Goal: Contribute content: Contribute content

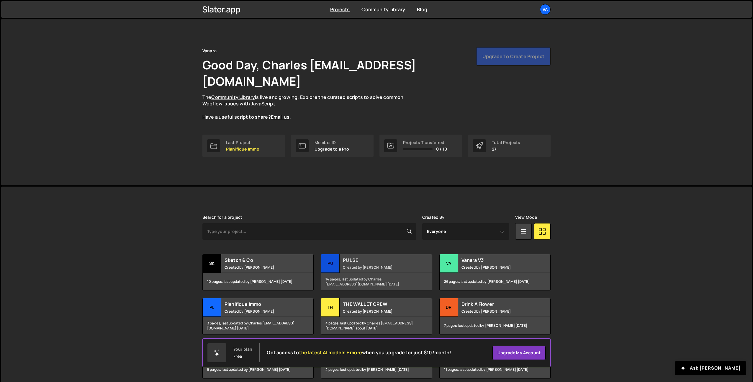
click at [370, 256] on div "PULSE Created by [PERSON_NAME]" at bounding box center [376, 263] width 111 height 18
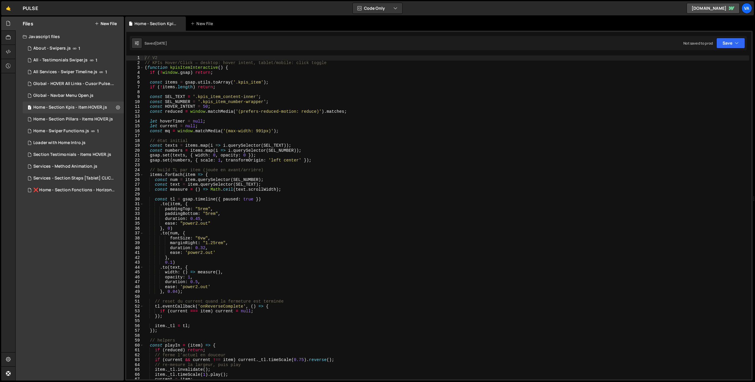
click at [106, 22] on button "New File" at bounding box center [106, 23] width 22 height 5
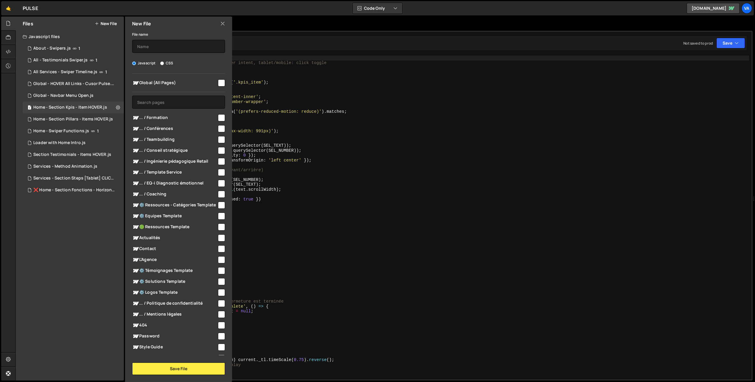
click at [218, 140] on input "checkbox" at bounding box center [221, 139] width 7 height 7
checkbox input "true"
click at [173, 47] on input "text" at bounding box center [178, 46] width 93 height 13
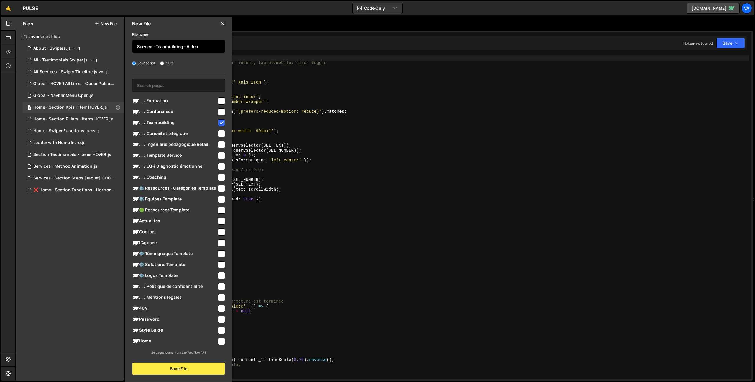
type input "Service - Teambuilding - Video"
click at [178, 378] on div "New File File name Service - Teambuilding - Video Javascript CSS Global (All Pa…" at bounding box center [178, 199] width 108 height 365
click at [179, 371] on button "Save File" at bounding box center [178, 368] width 93 height 12
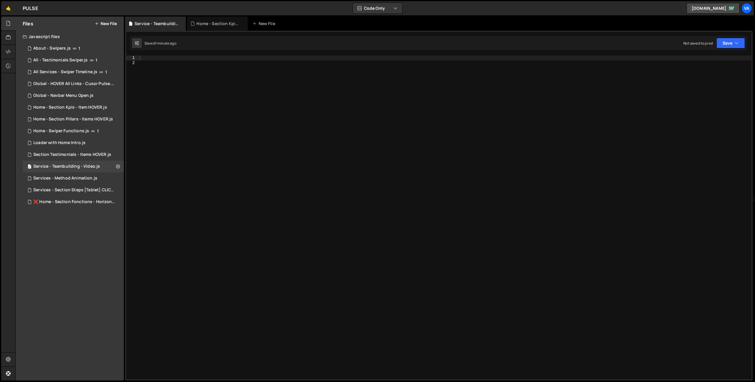
click at [204, 107] on div at bounding box center [445, 221] width 613 height 333
type textarea "// Click paly button on page slater_import('/project/16253/page/45227.js') // I…"
drag, startPoint x: 422, startPoint y: 63, endPoint x: 213, endPoint y: 64, distance: 208.6
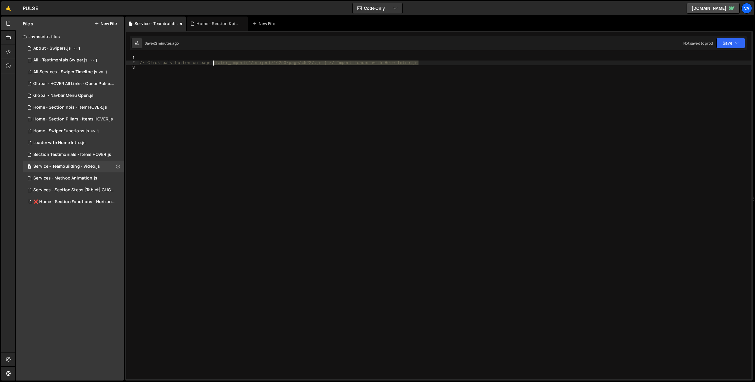
click at [213, 64] on div "// Click paly button on page slater_import('/project/16253/page/45227.js') // I…" at bounding box center [445, 221] width 613 height 333
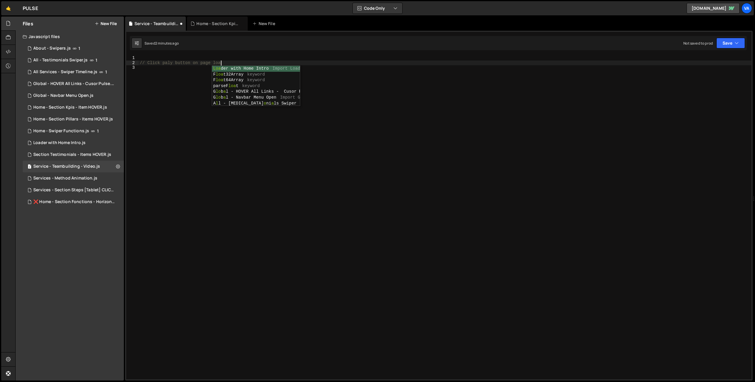
type textarea "// Click paly button on page load"
click at [212, 173] on div "// Click paly button on page load" at bounding box center [445, 221] width 613 height 333
click at [164, 63] on div "// Click paly button on page load" at bounding box center [445, 221] width 613 height 333
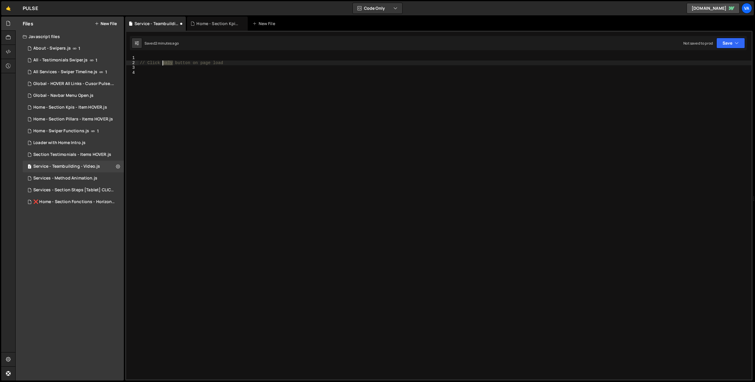
click at [164, 63] on div "// Click paly button on page load" at bounding box center [445, 221] width 613 height 333
type textarea "// Click play button on page load"
click at [191, 129] on div "// Click play button on page load" at bounding box center [445, 221] width 613 height 333
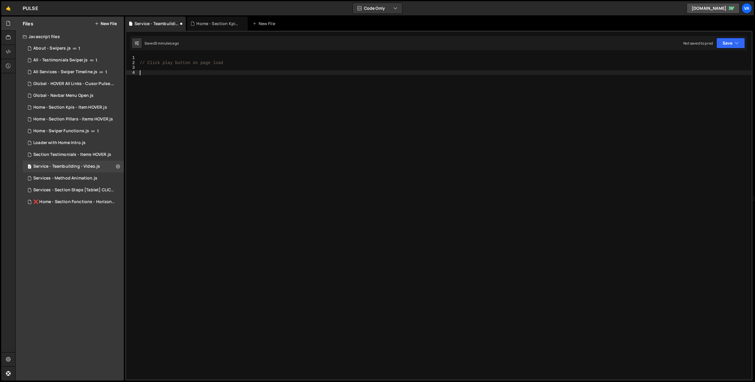
paste textarea "});"
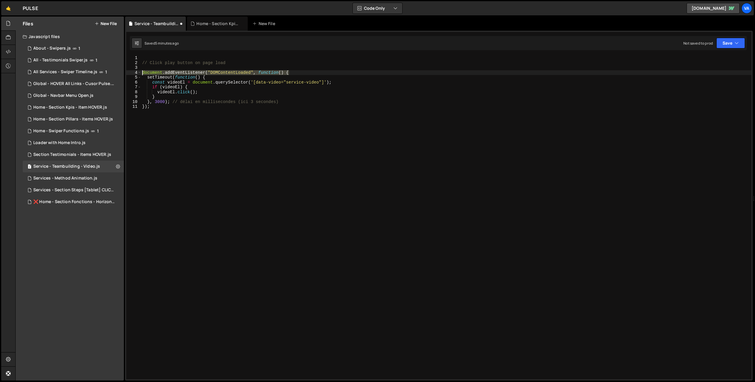
drag, startPoint x: 279, startPoint y: 71, endPoint x: 136, endPoint y: 73, distance: 143.2
click at [136, 73] on div "}); 1 2 3 4 5 6 7 8 9 10 11 // Click play button on page load document . addEve…" at bounding box center [439, 217] width 626 height 324
type textarea "document.addEventListener("DOMContentLoaded", function() {"
drag, startPoint x: 153, startPoint y: 109, endPoint x: 124, endPoint y: 108, distance: 28.6
click at [130, 108] on div "1 2 3 4 5 6 7 8 9 10 11 // Click play button on page load setTimeout ( function…" at bounding box center [439, 217] width 626 height 324
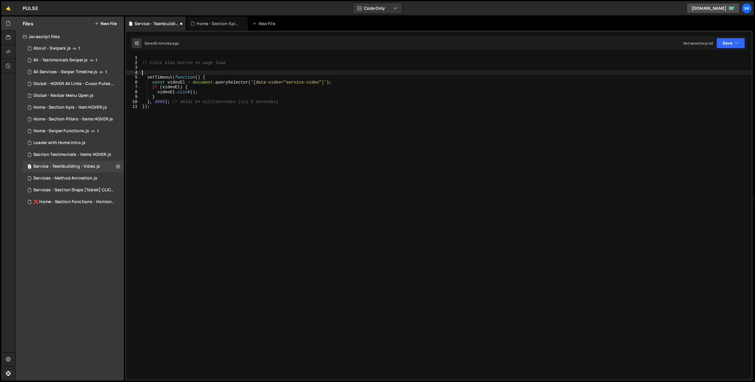
type textarea "});"
click at [168, 70] on div "// Click play button on page load setTimeout ( function ( ) { const videoEl = d…" at bounding box center [446, 221] width 611 height 333
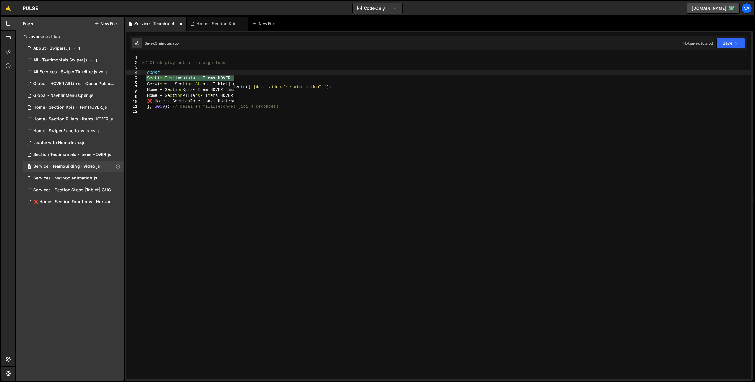
scroll to position [0, 1]
drag, startPoint x: 324, startPoint y: 87, endPoint x: 254, endPoint y: 87, distance: 69.9
click at [254, 87] on div "// Click play button on page load const setTimeout ( function ( ) { const video…" at bounding box center [446, 221] width 611 height 333
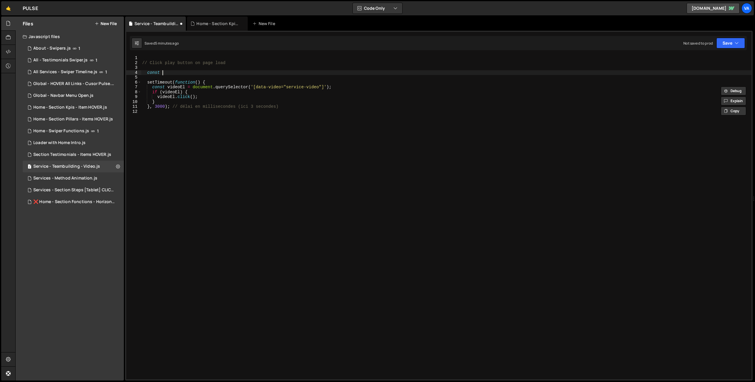
click at [184, 72] on div "// Click play button on page load const setTimeout ( function ( ) { const video…" at bounding box center [446, 221] width 611 height 333
type textarea "const"
click at [192, 76] on div "// Click play button on page load const setTimeout ( function ( ) { const video…" at bounding box center [446, 221] width 611 height 333
click at [187, 73] on div "// Click play button on page load const setTimeout ( function ( ) { const video…" at bounding box center [446, 221] width 611 height 333
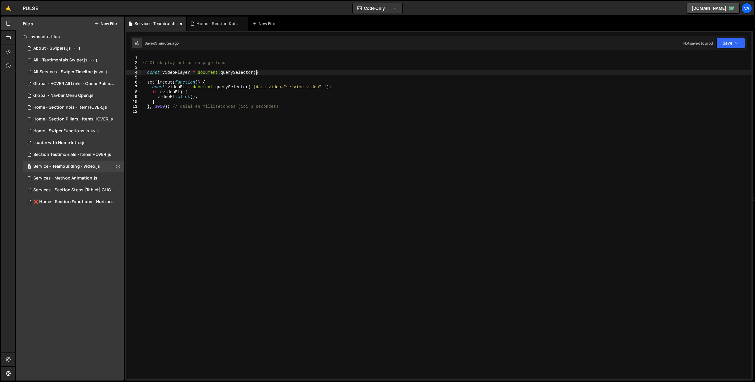
scroll to position [0, 8]
paste textarea "[data-video="service-video"]')"
type textarea "const videoPlayer = document.querySelector('[data-video="service-video"]');"
click at [171, 74] on div "// Click play button on page load const videoPlayer = document . querySelector …" at bounding box center [446, 221] width 611 height 333
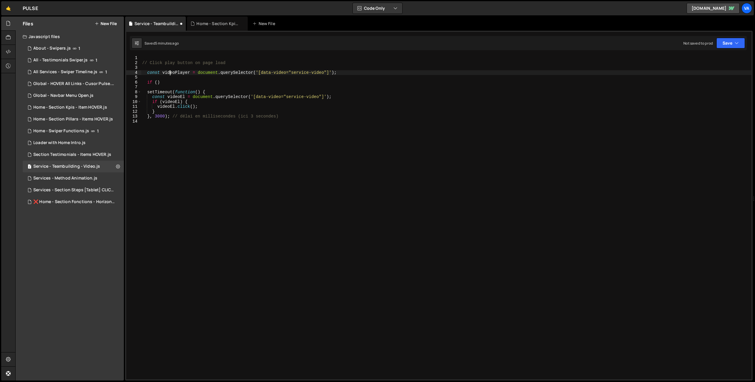
click at [171, 74] on div "// Click play button on page load const videoPlayer = document . querySelector …" at bounding box center [446, 221] width 611 height 333
click at [157, 81] on div "// Click play button on page load const videoPlayer = document . querySelector …" at bounding box center [446, 221] width 611 height 333
paste textarea "videoPlayer"
click at [158, 82] on div "// Click play button on page load const videoPlayer = document . querySelector …" at bounding box center [446, 221] width 611 height 333
type textarea "if (!videoPlayer)"
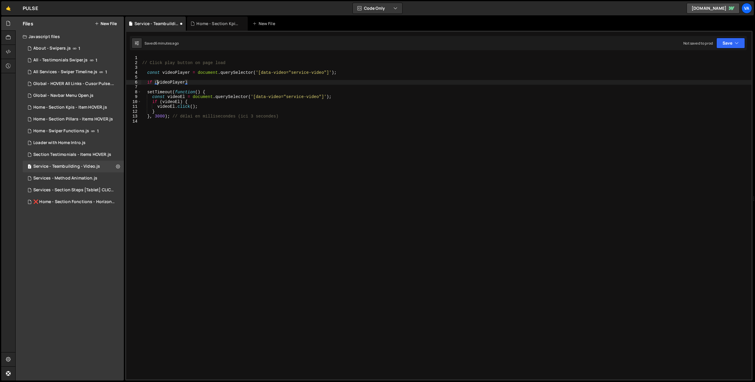
scroll to position [0, 1]
click at [212, 85] on div "// Click play button on page load const videoPlayer = document . querySelector …" at bounding box center [446, 221] width 611 height 333
click at [210, 82] on div "// Click play button on page load const videoPlayer = document . querySelector …" at bounding box center [446, 221] width 611 height 333
type textarea "if (!videoPlayer) return"
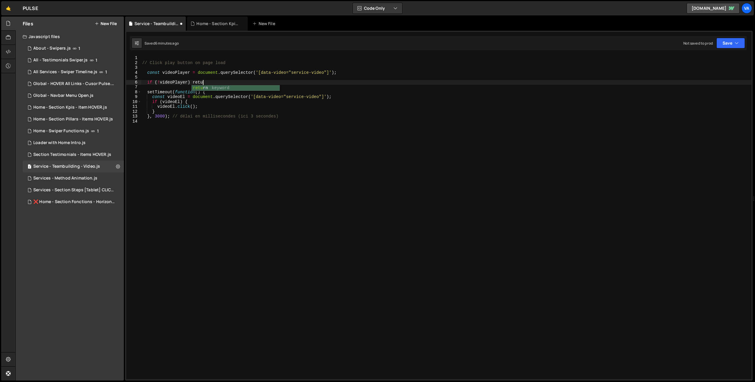
scroll to position [0, 4]
click at [242, 171] on div "// Click play button on page load const videoPlayer = document . querySelector …" at bounding box center [446, 221] width 611 height 333
click at [174, 72] on div "// Click play button on page load const videoPlayer = document . querySelector …" at bounding box center [446, 221] width 611 height 333
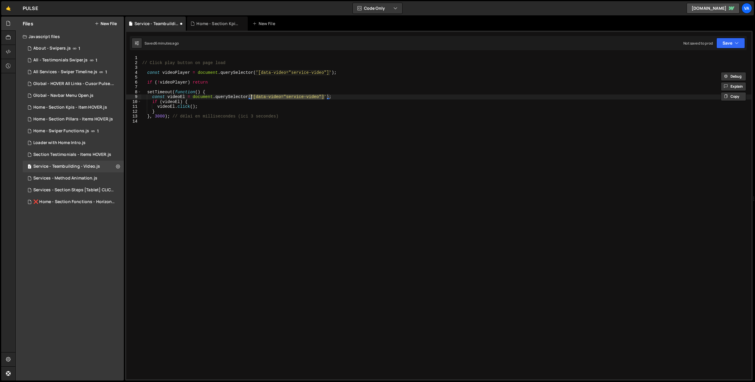
drag, startPoint x: 326, startPoint y: 97, endPoint x: 251, endPoint y: 95, distance: 74.4
click at [251, 95] on div "// Click play button on page load const videoPlayer = document . querySelector …" at bounding box center [446, 221] width 611 height 333
paste textarea "videoPlayer"
type textarea "const videoEl = document.querySelector(videoPlayer');"
click at [286, 154] on div "// Click play button on page load const videoPlayer = document . querySelector …" at bounding box center [446, 221] width 611 height 333
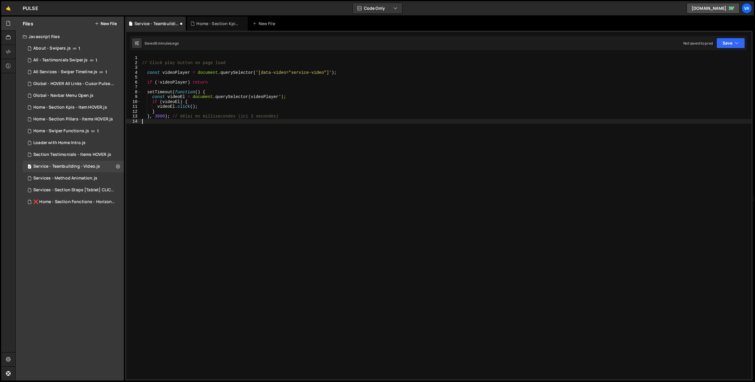
click at [282, 94] on div "// Click play button on page load const videoPlayer = document . querySelector …" at bounding box center [446, 221] width 611 height 333
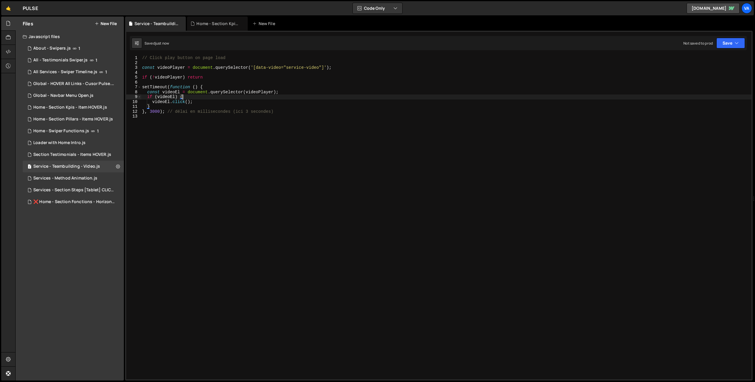
click at [281, 93] on div "// Click play button on page load const videoPlayer = document . querySelector …" at bounding box center [446, 221] width 611 height 333
type textarea "const videoEl = document.querySelector(videoPlayer);"
click at [276, 91] on div "// Click play button on page load const videoPlayer = document . querySelector …" at bounding box center [446, 221] width 611 height 333
drag, startPoint x: 284, startPoint y: 91, endPoint x: 137, endPoint y: 94, distance: 147.3
click at [137, 94] on div "const videoEl = document.querySelector(videoPlayer); 1 2 3 4 5 6 7 8 9 10 11 12…" at bounding box center [439, 217] width 626 height 324
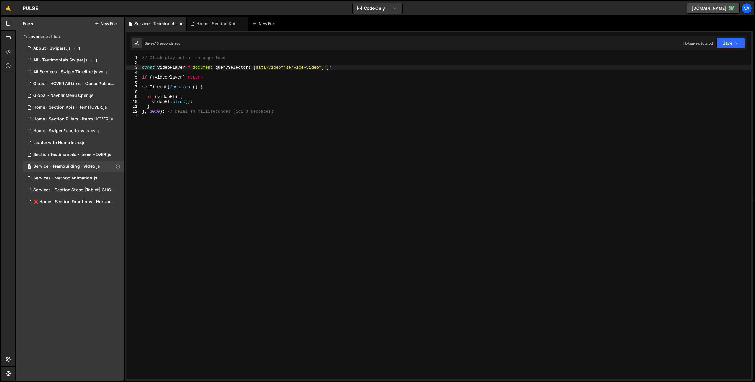
click at [169, 67] on div "// Click play button on page load const videoPlayer = document . querySelector …" at bounding box center [446, 221] width 611 height 333
click at [169, 96] on div "// Click play button on page load const videoPlayer = document . querySelector …" at bounding box center [446, 221] width 611 height 333
paste textarea "Player"
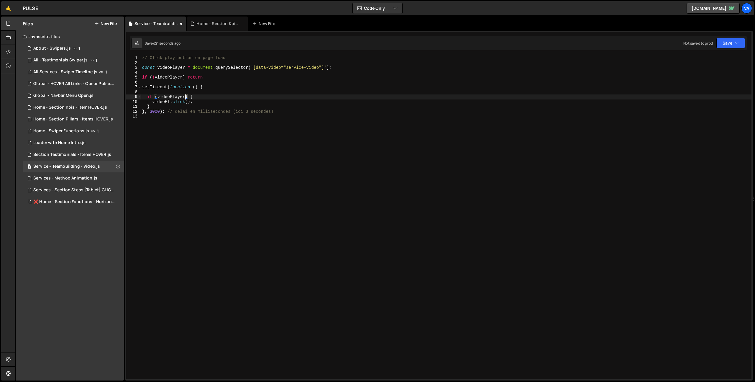
click at [157, 101] on div "// Click play button on page load const videoPlayer = document . querySelector …" at bounding box center [446, 221] width 611 height 333
paste textarea "Player"
type textarea "videoPlayer.click();"
click at [216, 143] on div "// Click play button on page load const videoPlayer = document . querySelector …" at bounding box center [446, 221] width 611 height 333
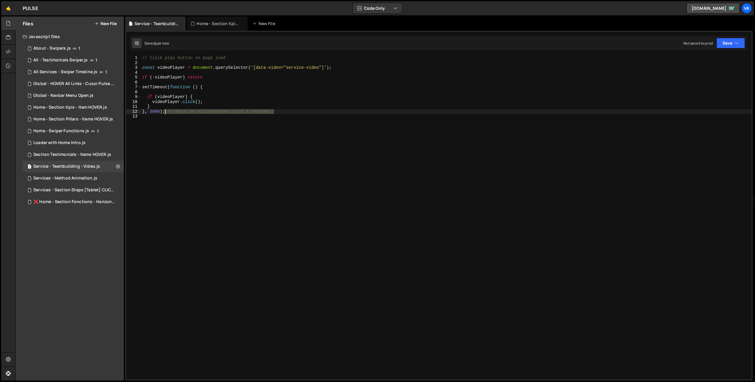
drag, startPoint x: 275, startPoint y: 110, endPoint x: 165, endPoint y: 112, distance: 110.4
click at [165, 112] on div "// Click play button on page load const videoPlayer = document . querySelector …" at bounding box center [446, 221] width 611 height 333
type textarea "}, 3000);"
click at [731, 47] on div "Saved just now Not saved to prod Upgrade to Edit Save Save to Staging S Saved j…" at bounding box center [438, 43] width 617 height 14
click at [731, 46] on button "Save" at bounding box center [731, 43] width 29 height 11
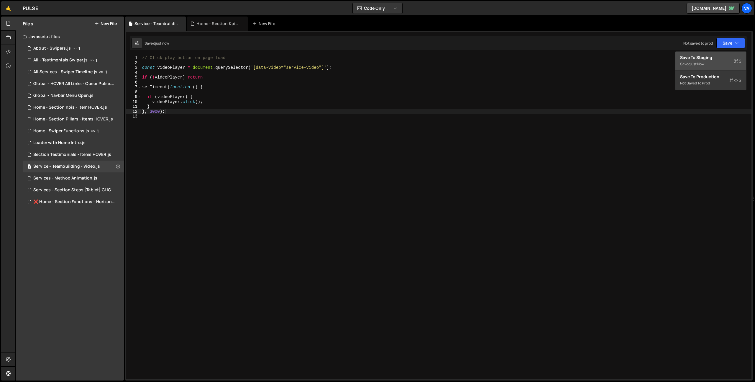
click at [710, 59] on div "Save to Staging S" at bounding box center [710, 58] width 61 height 6
click at [451, 155] on div "// Click play button on page load const videoPlayer = document . querySelector …" at bounding box center [446, 221] width 611 height 333
click at [117, 168] on icon at bounding box center [118, 166] width 4 height 6
type input "Service - Teambuilding - Video"
radio input "true"
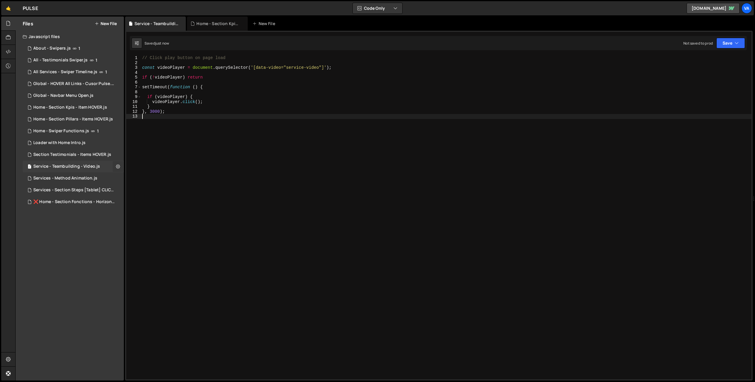
checkbox input "true"
click at [137, 180] on button "Edit File Settings" at bounding box center [154, 179] width 58 height 12
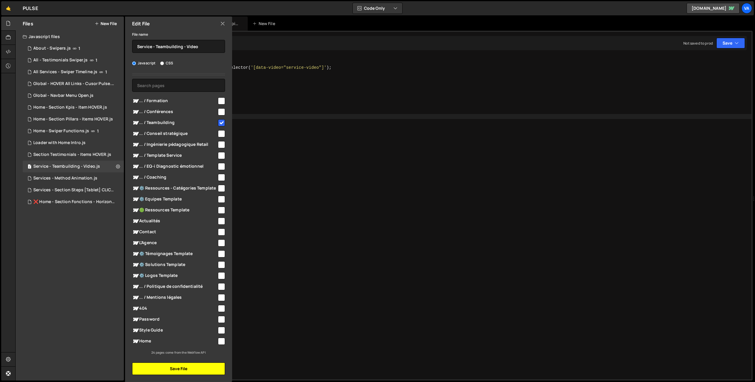
click at [190, 370] on button "Save File" at bounding box center [178, 368] width 93 height 12
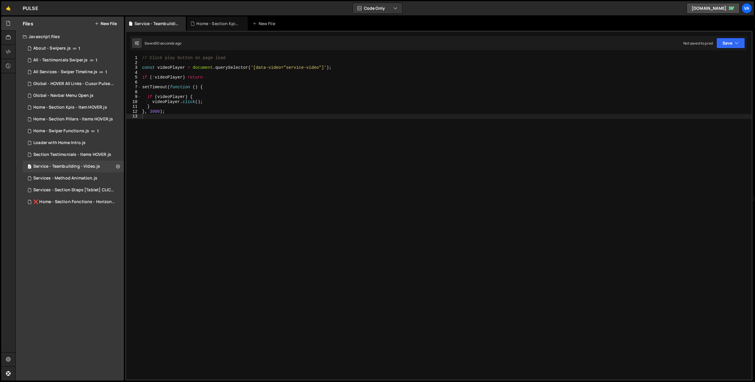
click at [325, 161] on div "// Click play button on page load const videoPlayer = document . querySelector …" at bounding box center [446, 221] width 611 height 333
type textarea "}, 3000);"
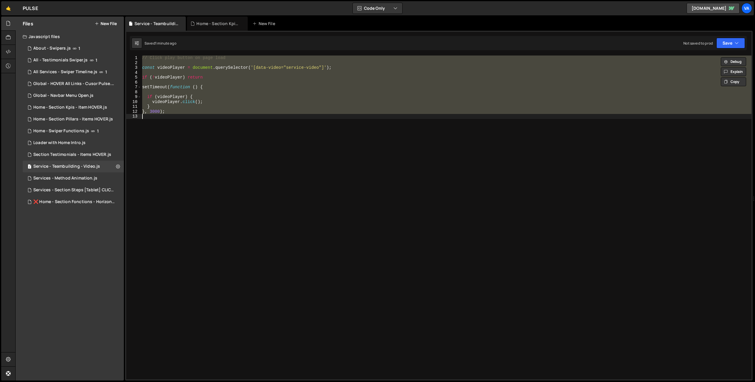
click at [224, 91] on div "// Click play button on page load const videoPlayer = document . querySelector …" at bounding box center [446, 217] width 611 height 324
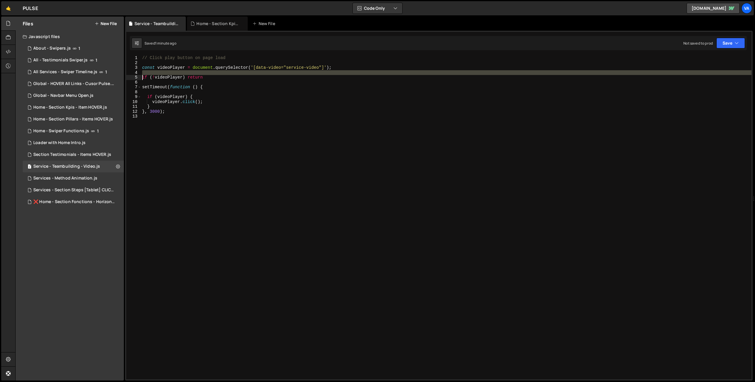
drag, startPoint x: 216, startPoint y: 75, endPoint x: 132, endPoint y: 77, distance: 83.2
click at [132, 77] on div "1 2 3 4 5 6 7 8 9 10 11 12 13 // Click play button on page load const videoPlay…" at bounding box center [439, 217] width 626 height 324
click at [220, 78] on div "// Click play button on page load const videoPlayer = document . querySelector …" at bounding box center [446, 221] width 611 height 333
type textarea "if (!videoPlayer) return"
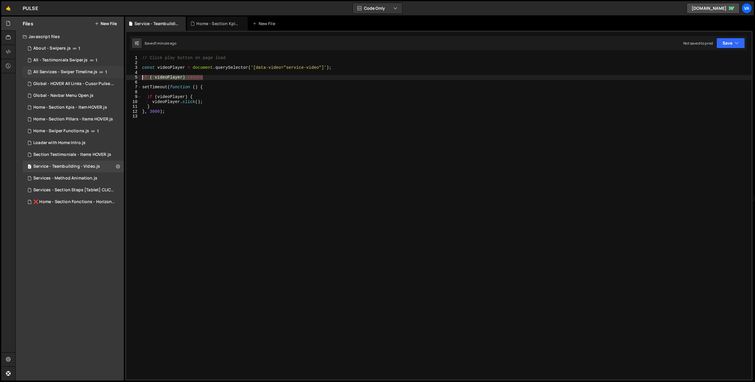
drag, startPoint x: 208, startPoint y: 78, endPoint x: 119, endPoint y: 76, distance: 89.2
click at [119, 76] on div "Files New File Javascript files 1 About - Swipers.js 1 9 All - Testimonials Swi…" at bounding box center [385, 199] width 740 height 364
click at [207, 91] on div "// Click play button on page load const videoPlayer = document . querySelector …" at bounding box center [446, 221] width 611 height 333
type textarea "videoPlayer.click();"
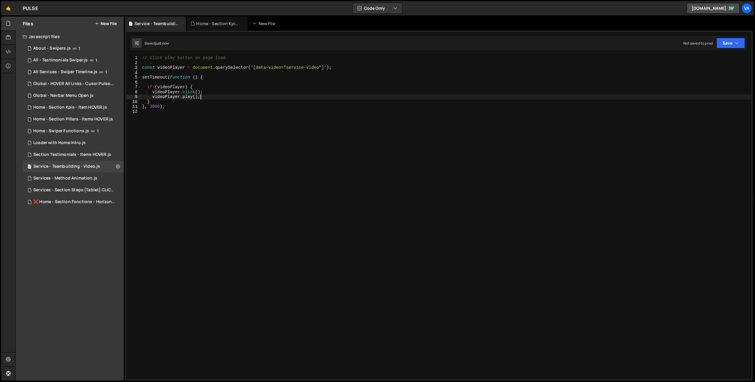
type textarea "videoPlayer.play();"
drag, startPoint x: 209, startPoint y: 97, endPoint x: 151, endPoint y: 98, distance: 57.5
click at [151, 98] on div "// Click play button on page load const videoPlayer = document . querySelector …" at bounding box center [446, 221] width 611 height 333
click at [181, 68] on div "// Click play button on page load const videoPlayer = document . querySelector …" at bounding box center [446, 221] width 611 height 333
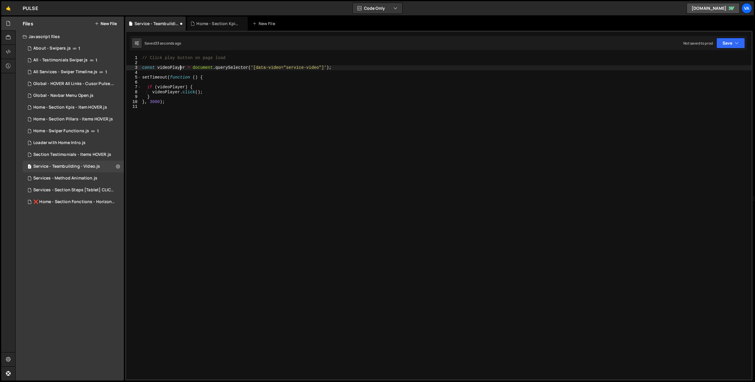
click at [184, 68] on div "// Click play button on page load const videoPlayer = document . querySelector …" at bounding box center [446, 221] width 611 height 333
type textarea "const videoPlayerWrapper = document.querySelector('[data-video="service-video"]…"
click at [328, 71] on div "// Click play button on page load const videoPlayerWrapper = document . querySe…" at bounding box center [446, 221] width 611 height 333
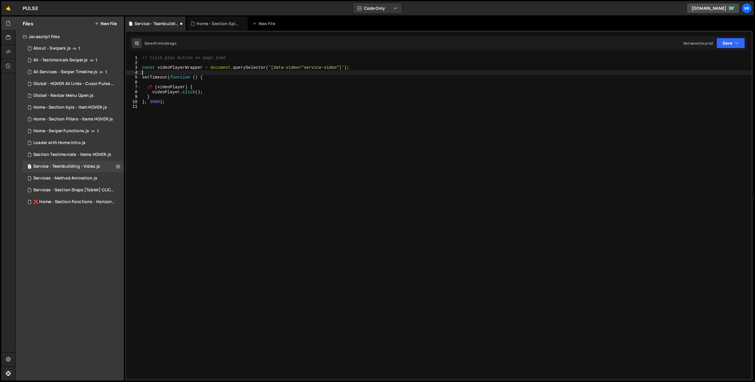
click at [337, 67] on div "// Click play button on page load const videoPlayerWrapper = document . querySe…" at bounding box center [446, 221] width 611 height 333
click at [174, 68] on div "// Click play button on page load const videoPlayerWrapper = document . querySe…" at bounding box center [446, 221] width 611 height 333
click at [165, 88] on div "// Click play button on page load const videoPlayerWrapper = document . querySe…" at bounding box center [446, 221] width 611 height 333
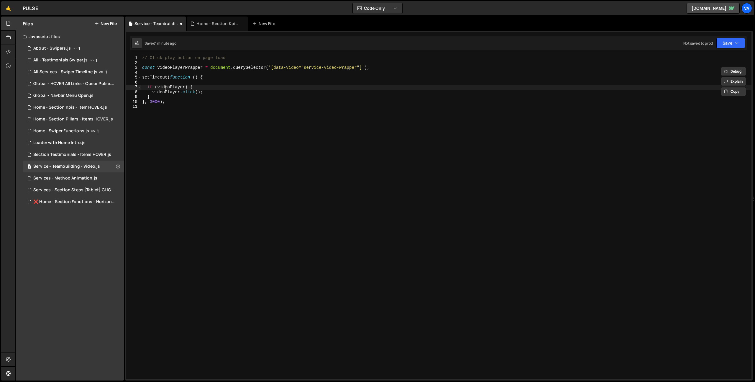
scroll to position [0, 3]
click at [165, 88] on div "// Click play button on page load const videoPlayerWrapper = document . querySe…" at bounding box center [446, 221] width 611 height 333
paste textarea "Wrapper"
click at [163, 93] on div "// Click play button on page load const videoPlayerWrapper = document . querySe…" at bounding box center [446, 221] width 611 height 333
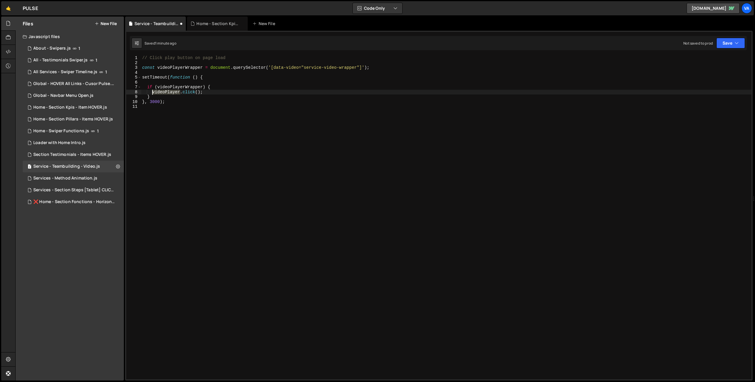
click at [163, 93] on div "// Click play button on page load const videoPlayerWrapper = document . querySe…" at bounding box center [446, 221] width 611 height 333
paste textarea "Wrapper"
type textarea "videoPlayerWrapper.click();"
click at [216, 130] on div "// Click play button on page load const videoPlayerWrapper = document . querySe…" at bounding box center [446, 221] width 611 height 333
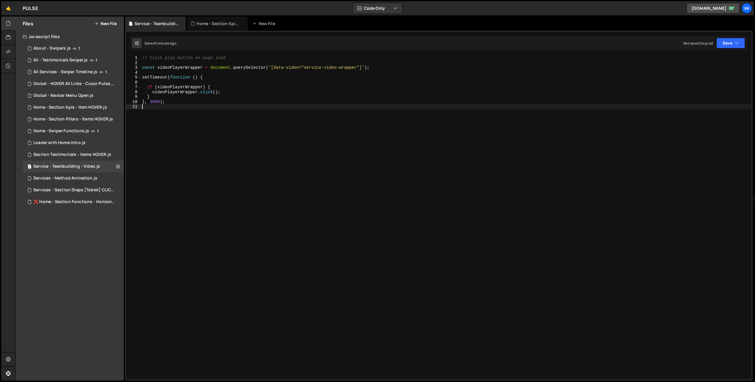
click at [349, 67] on div "// Click play button on page load const videoPlayerWrapper = document . querySe…" at bounding box center [446, 221] width 611 height 333
click at [194, 69] on div "// Click play button on page load const videoPlayerWrapper = document . querySe…" at bounding box center [446, 221] width 611 height 333
type textarea "const videoPlayer = document.querySelector('[data-video="service-video"]');"
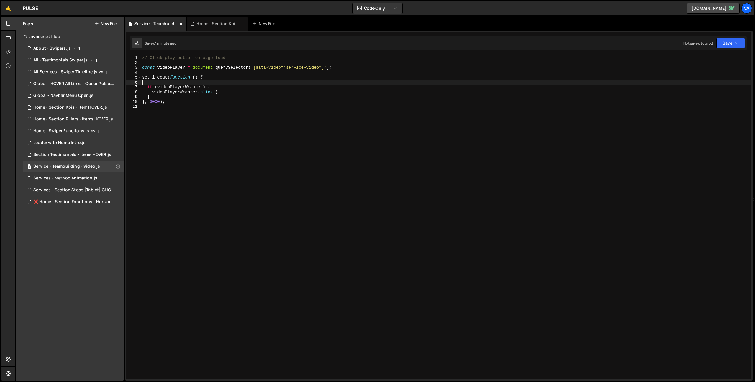
click at [192, 84] on div "// Click play button on page load const videoPlayer = document . querySelector …" at bounding box center [446, 221] width 611 height 333
click at [192, 86] on div "// Click play button on page load const videoPlayer = document . querySelector …" at bounding box center [446, 221] width 611 height 333
click at [198, 91] on div "// Click play button on page load const videoPlayer = document . querySelector …" at bounding box center [446, 221] width 611 height 333
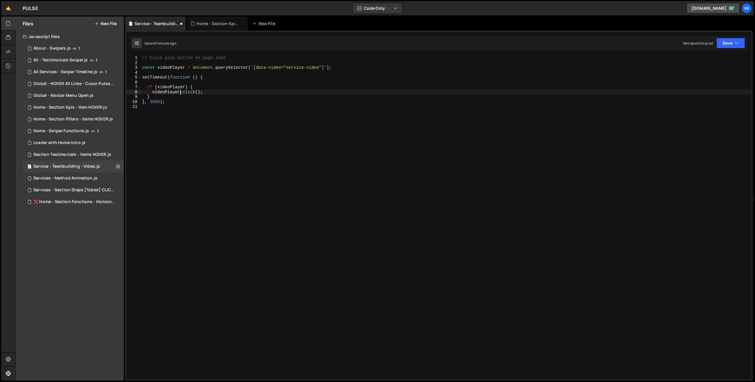
click at [189, 92] on div "// Click play button on page load const videoPlayer = document . querySelector …" at bounding box center [446, 221] width 611 height 333
type textarea "videoPlayer.play();"
click at [207, 143] on div "// Click play button on page load const videoPlayer = document . querySelector …" at bounding box center [446, 221] width 611 height 333
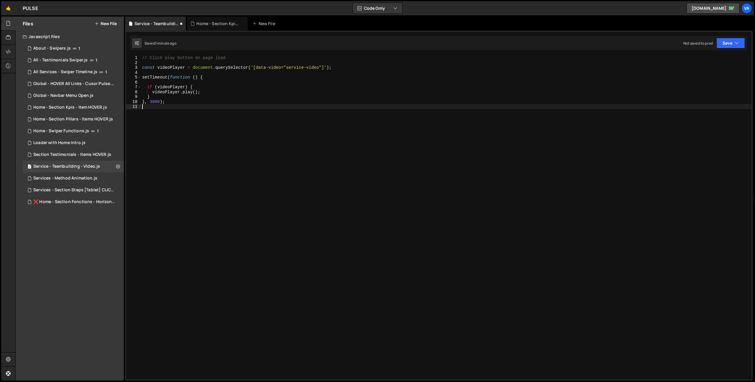
scroll to position [0, 0]
click at [281, 169] on div "// Click play button on page load const videoPlayer = document . querySelector …" at bounding box center [446, 221] width 611 height 333
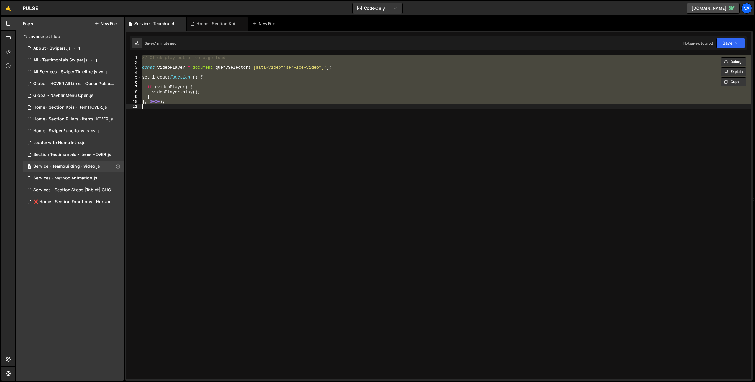
click at [187, 98] on div "// Click play button on page load const videoPlayer = document . querySelector …" at bounding box center [446, 217] width 611 height 324
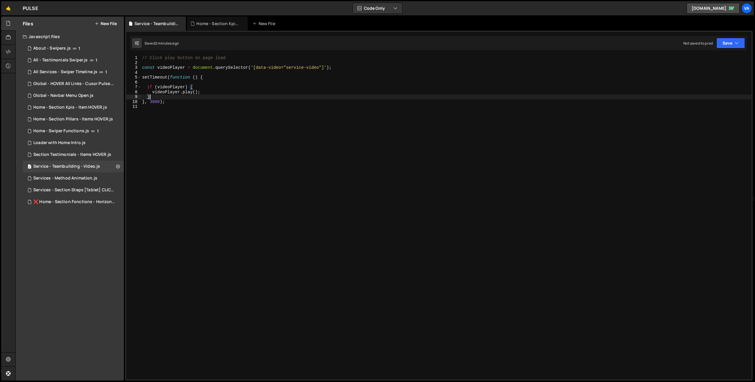
click at [188, 91] on div "// Click play button on page load const videoPlayer = document . querySelector …" at bounding box center [446, 221] width 611 height 333
type textarea "videoPlayer.click();"
click at [206, 147] on div "// Click play button on page load const videoPlayer = document . querySelector …" at bounding box center [446, 221] width 611 height 333
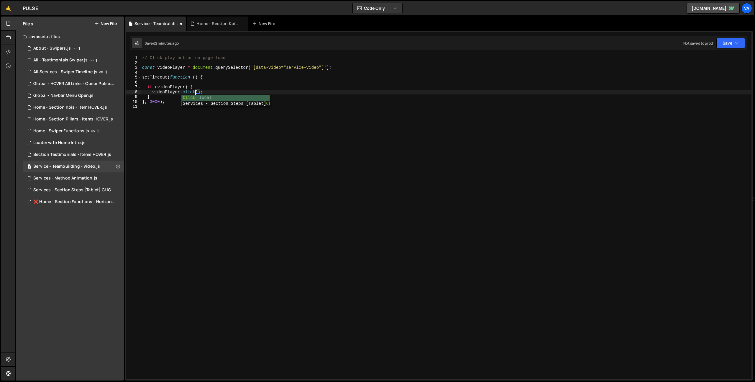
scroll to position [0, 0]
drag, startPoint x: 205, startPoint y: 92, endPoint x: 153, endPoint y: 92, distance: 51.9
click at [153, 92] on div "// Click play button on page load const videoPlayer = document . querySelector …" at bounding box center [446, 221] width 611 height 333
type textarea "videoPlayer.click();"
click at [236, 93] on div "// Click play button on page load const videoPlayer = document . querySelector …" at bounding box center [446, 217] width 611 height 324
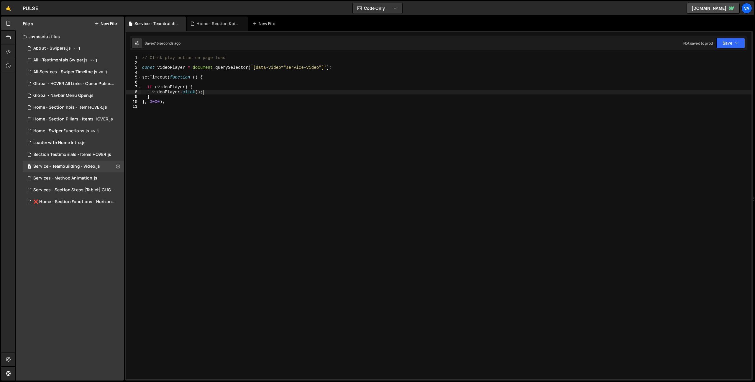
scroll to position [0, 0]
paste textarea "videoPlayer.click();"
click at [187, 95] on div "// Click play button on page load const videoPlayer = document . querySelector …" at bounding box center [446, 221] width 611 height 333
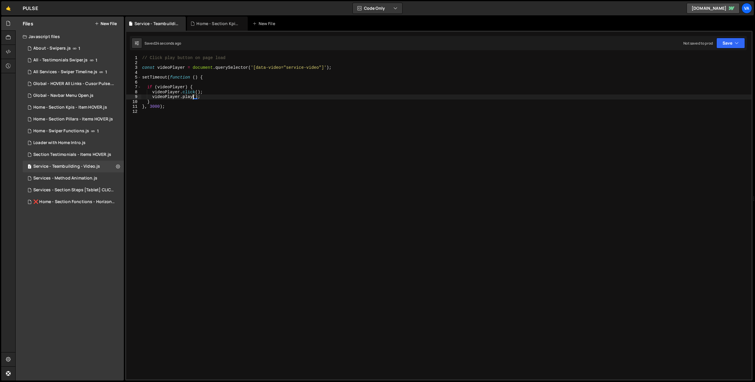
click at [152, 107] on div "// Click play button on page load const videoPlayer = document . querySelector …" at bounding box center [446, 221] width 611 height 333
type textarea "}, 2500);"
click at [208, 124] on div "// Click play button on page load const videoPlayer = document . querySelector …" at bounding box center [446, 221] width 611 height 333
